Goal: Task Accomplishment & Management: Use online tool/utility

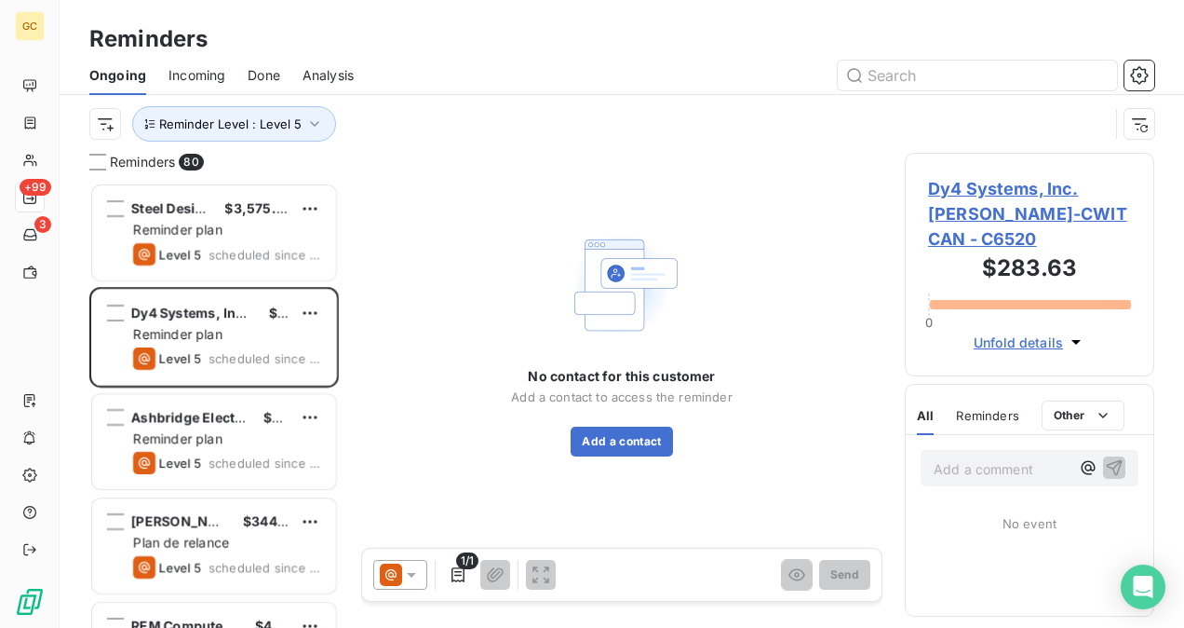
scroll to position [430, 235]
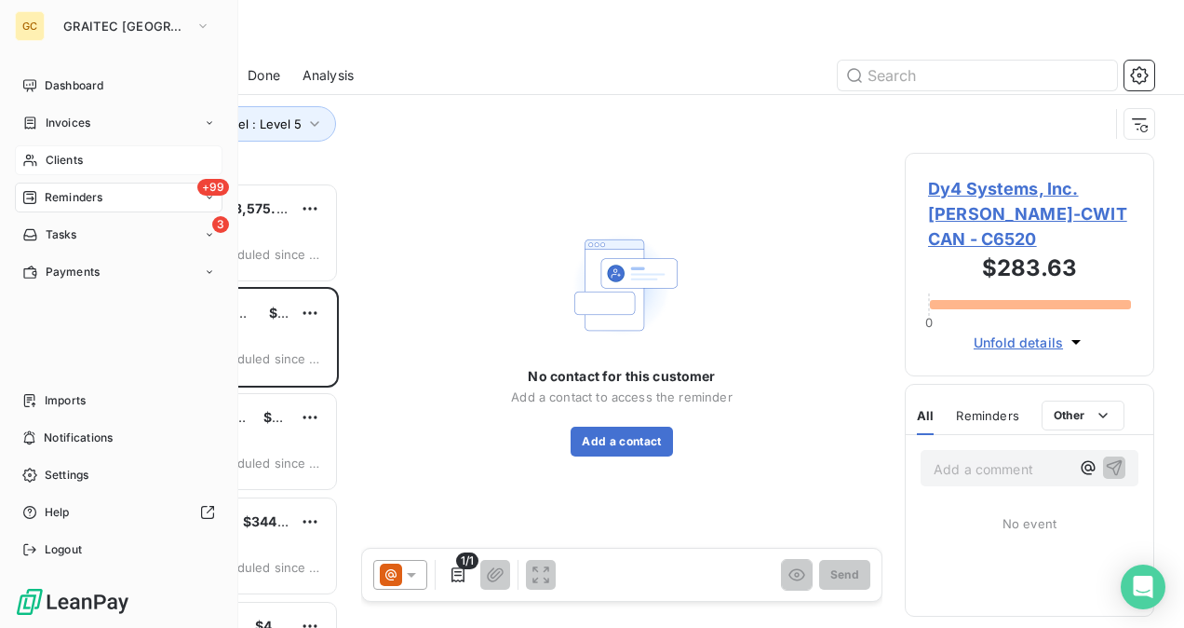
click at [79, 166] on span "Clients" at bounding box center [64, 160] width 37 height 17
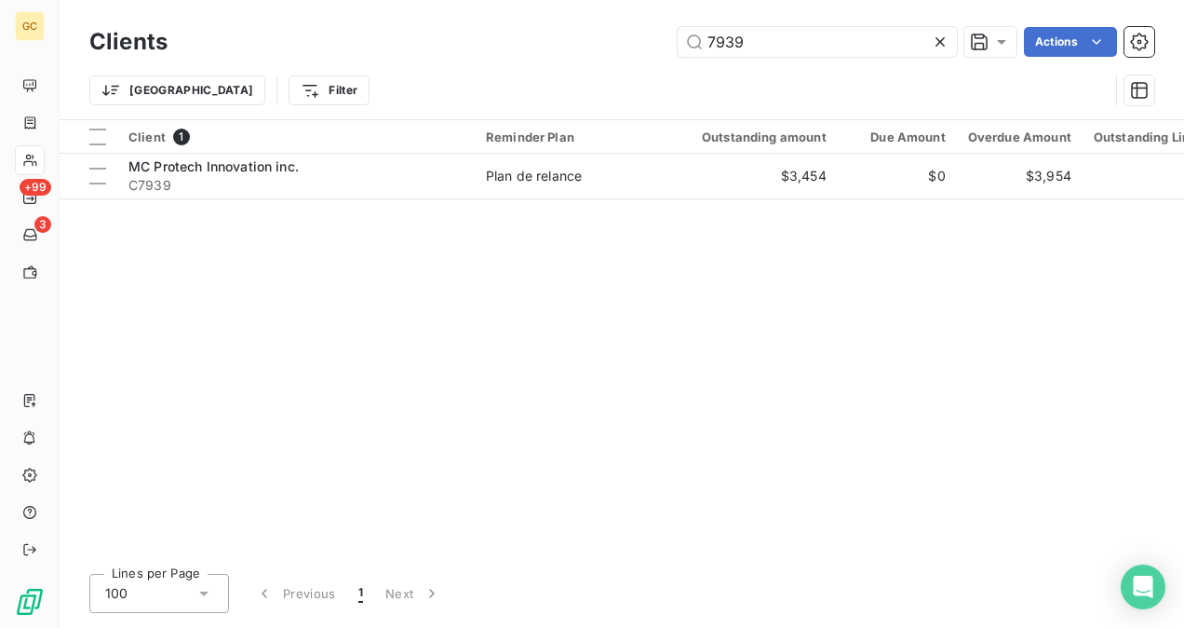
drag, startPoint x: 833, startPoint y: 50, endPoint x: 672, endPoint y: 37, distance: 161.6
click at [672, 37] on div "7939 Actions" at bounding box center [672, 42] width 965 height 30
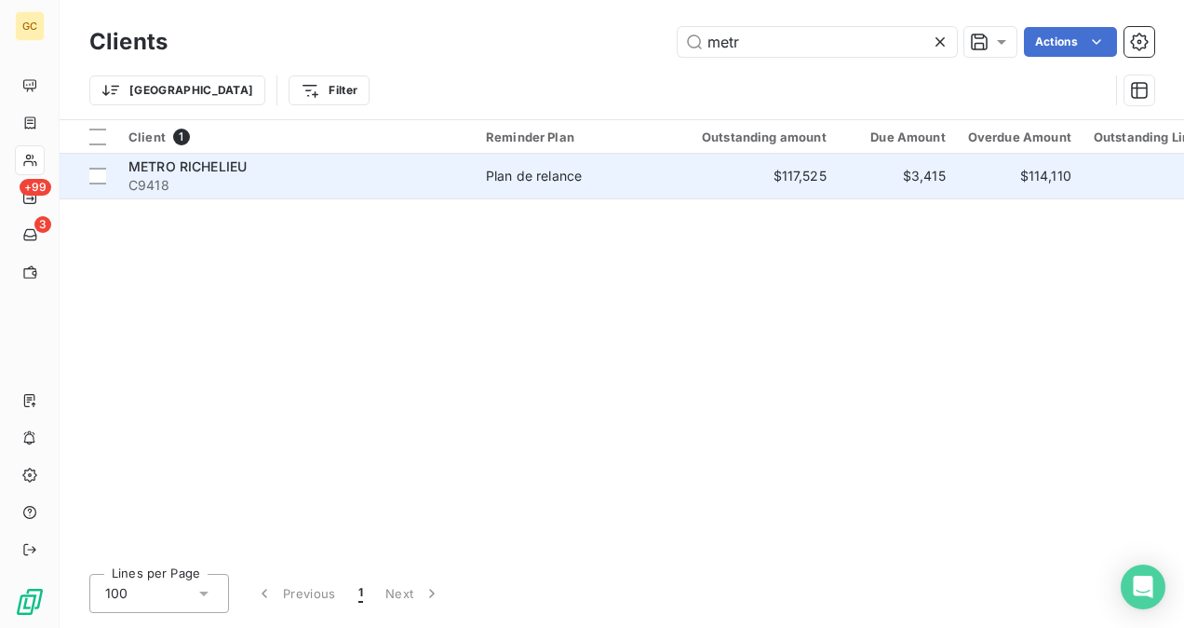
type input "metr"
click at [269, 166] on div "METRO RICHELIEU" at bounding box center [295, 166] width 335 height 19
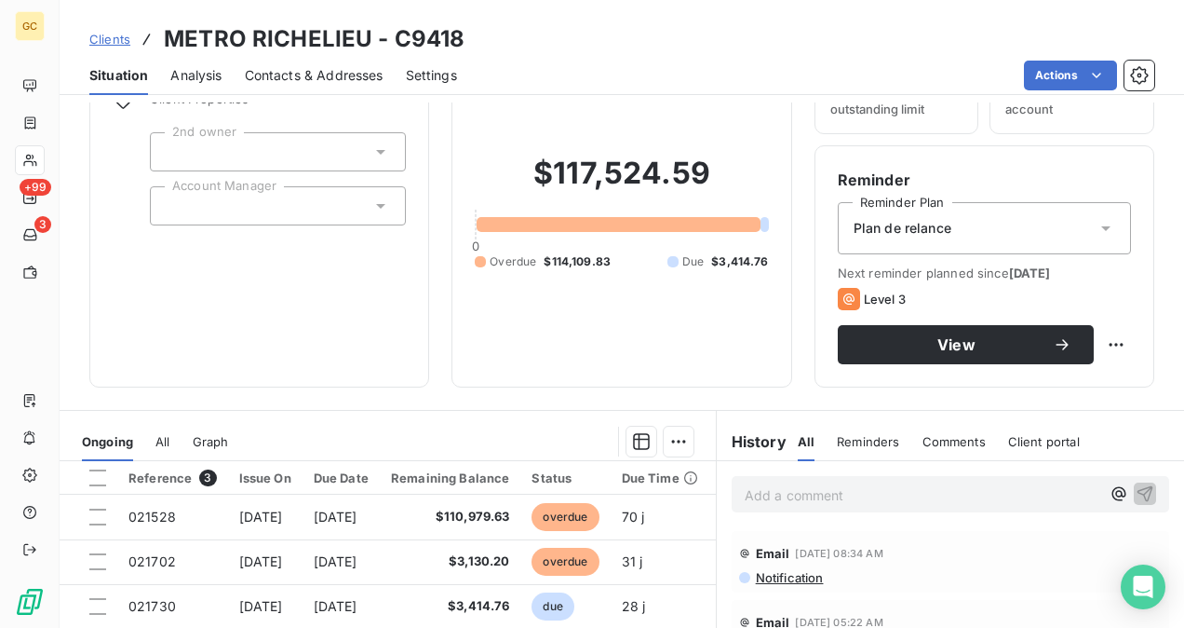
scroll to position [279, 0]
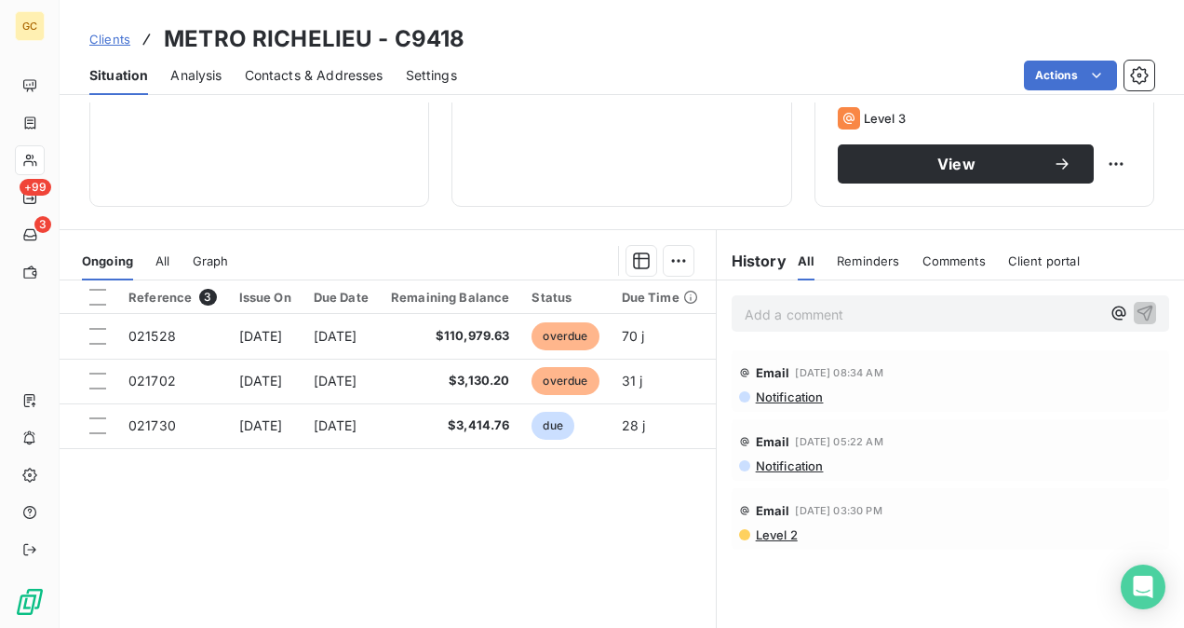
click at [803, 315] on p "Add a comment ﻿" at bounding box center [923, 314] width 356 height 23
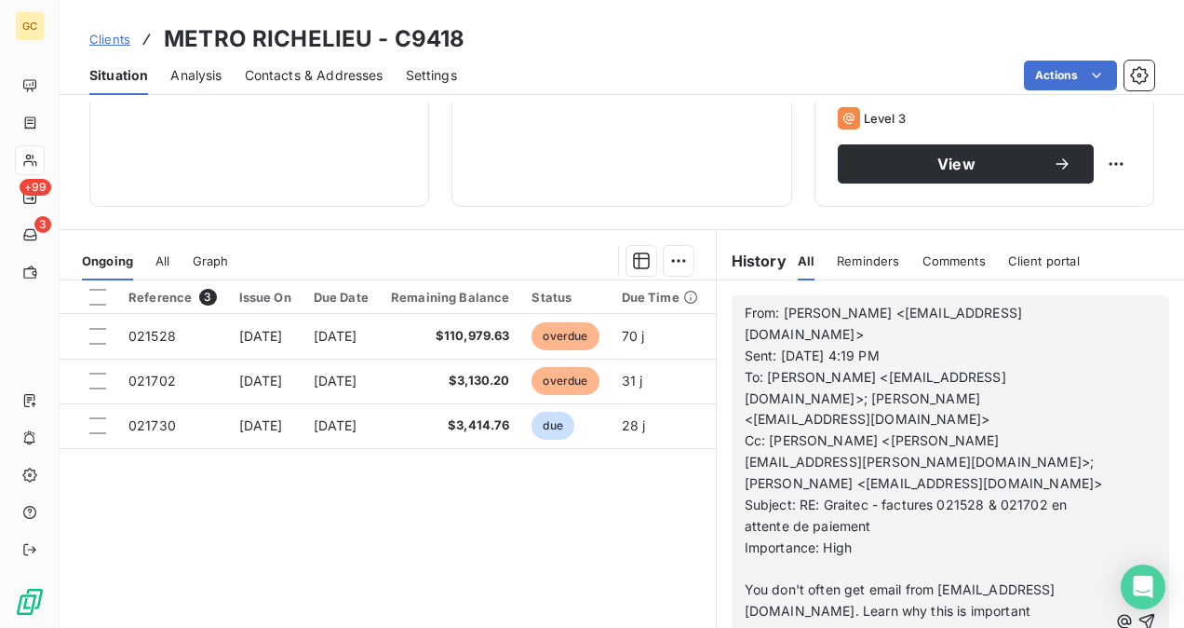
scroll to position [372, 0]
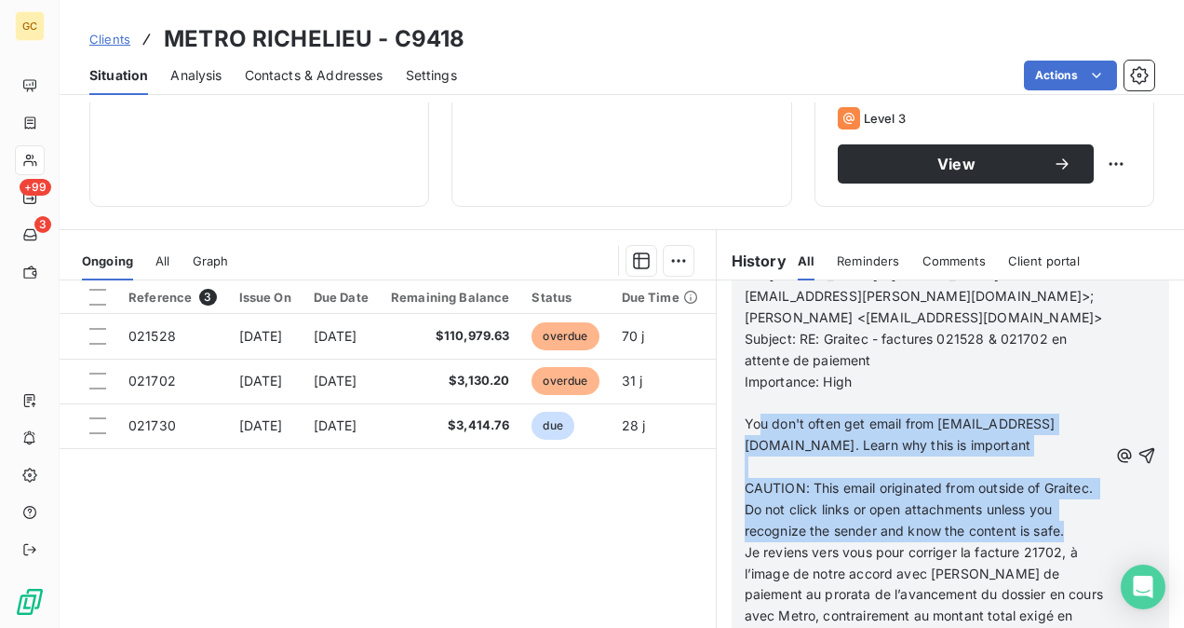
drag, startPoint x: 771, startPoint y: 378, endPoint x: 898, endPoint y: 505, distance: 179.1
click at [894, 505] on div "From: [PERSON_NAME] <[EMAIL_ADDRESS][DOMAIN_NAME]> Sent: [DATE] 4:19 PM To: [PE…" at bounding box center [926, 456] width 363 height 639
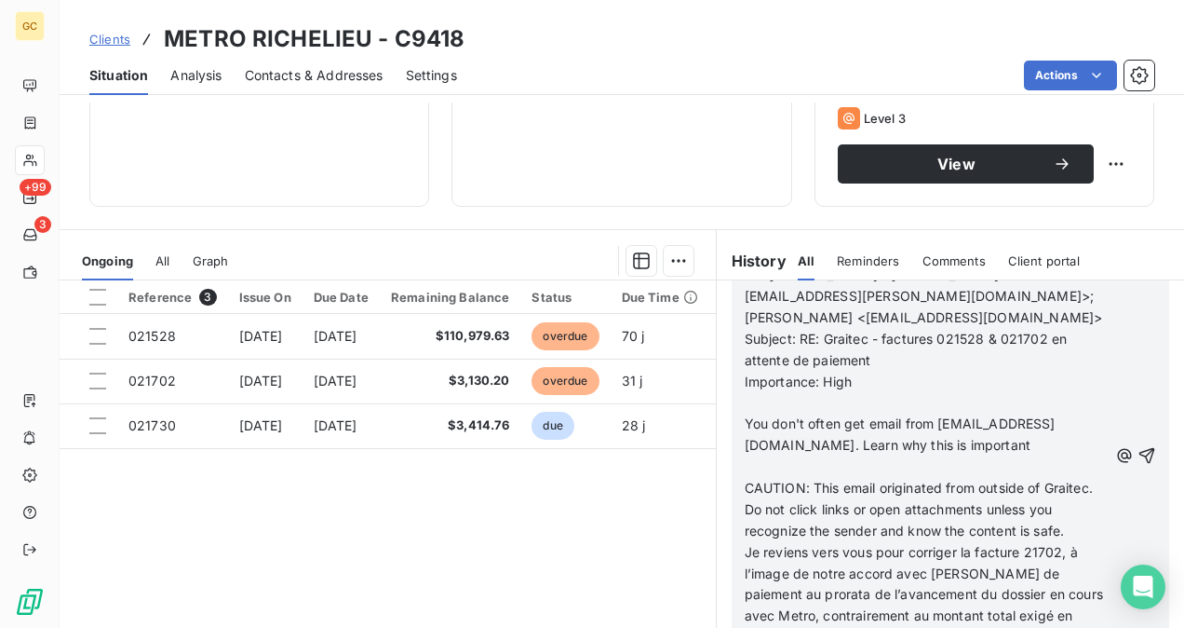
scroll to position [244, 0]
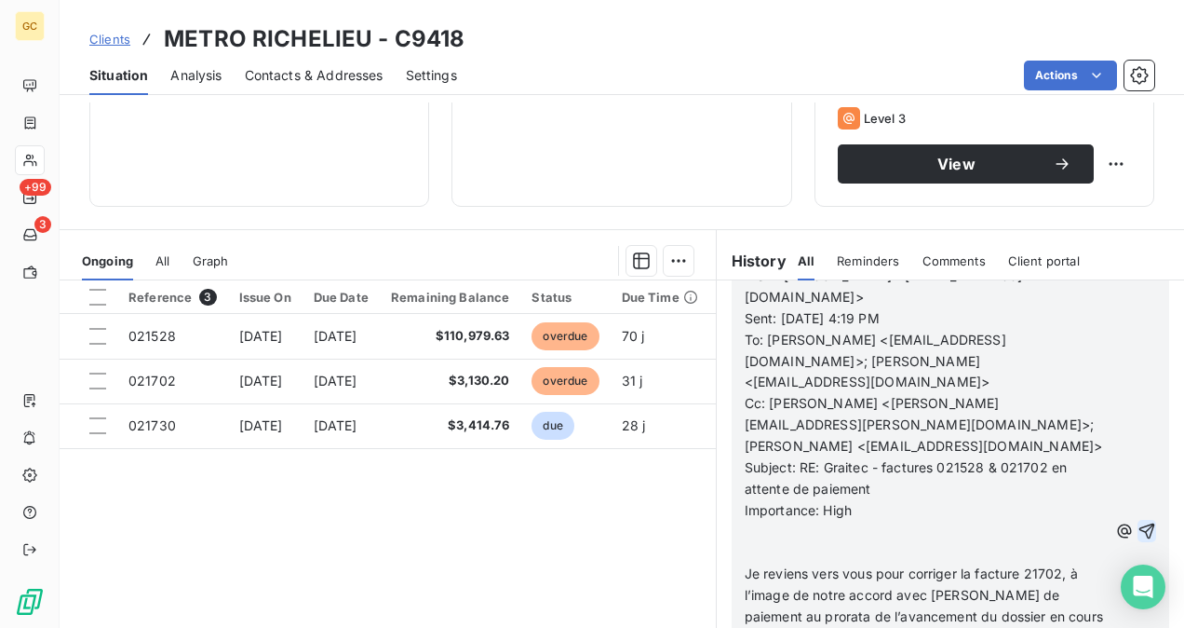
click at [1140, 523] on icon "button" at bounding box center [1148, 531] width 16 height 16
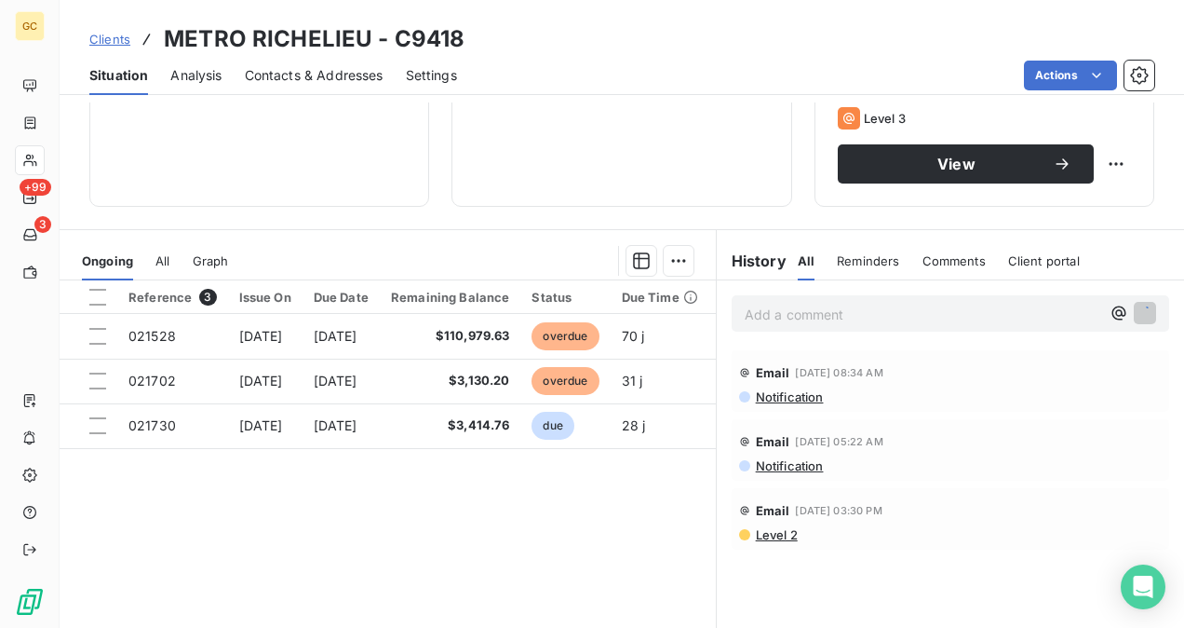
scroll to position [0, 0]
